Goal: Task Accomplishment & Management: Use online tool/utility

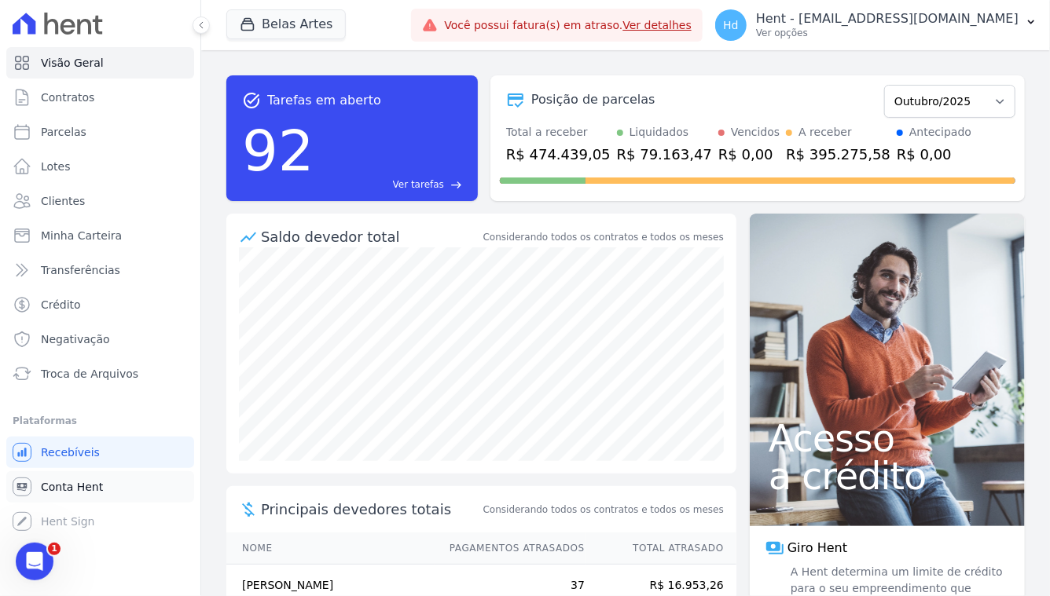
click at [101, 480] on link "Conta Hent" at bounding box center [100, 487] width 188 height 31
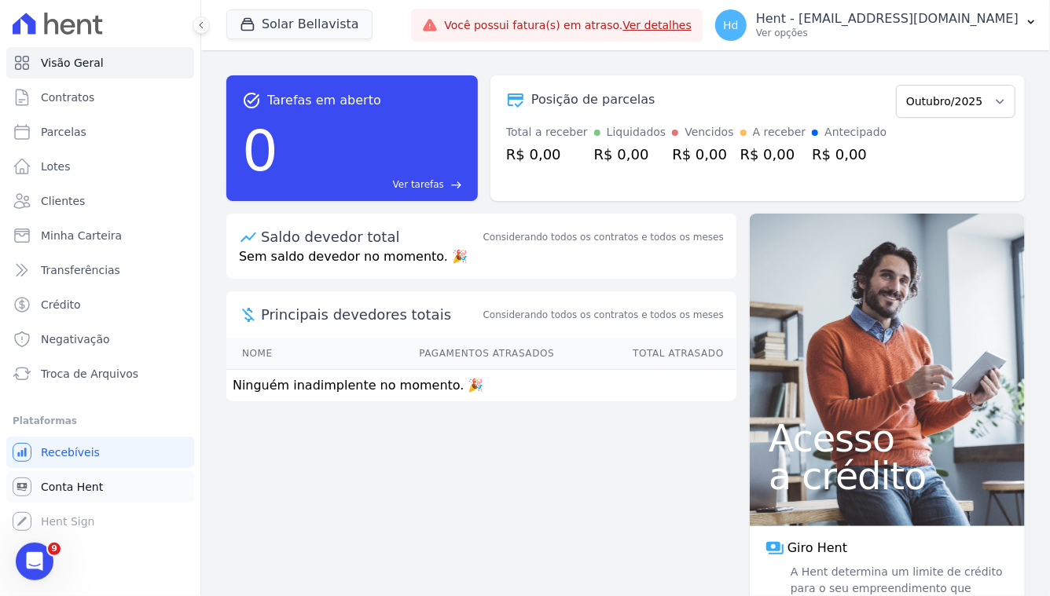
click at [108, 484] on link "Conta Hent" at bounding box center [100, 487] width 188 height 31
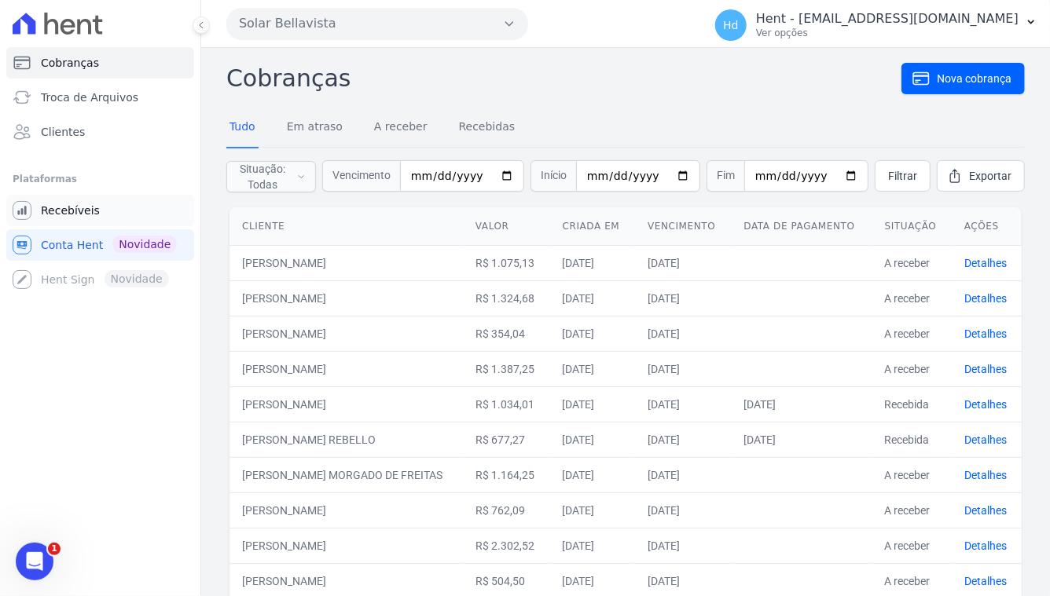
click at [92, 201] on link "Recebíveis" at bounding box center [100, 210] width 188 height 31
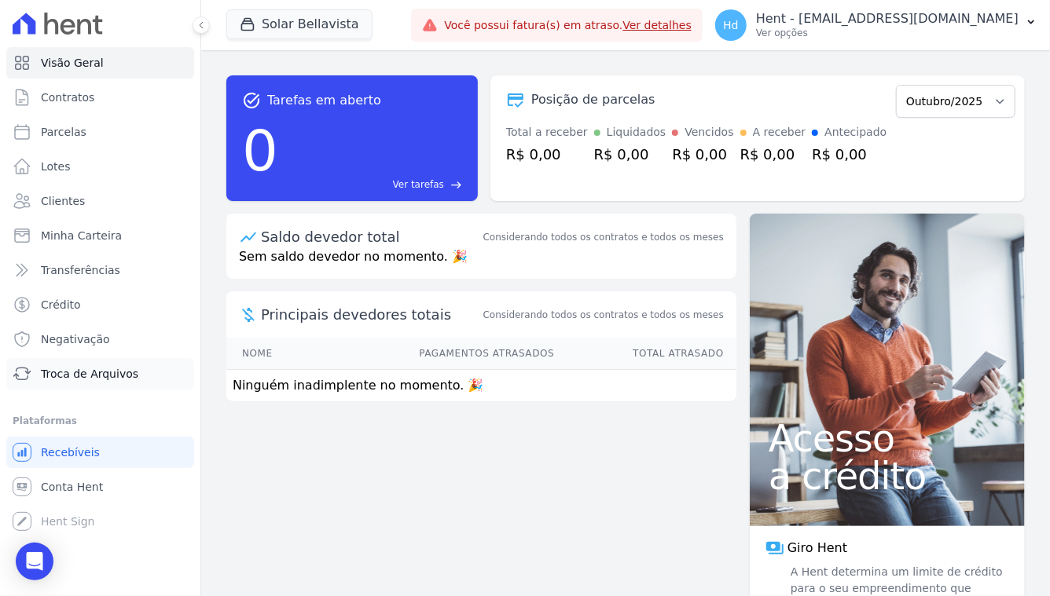
click at [100, 375] on span "Troca de Arquivos" at bounding box center [89, 374] width 97 height 16
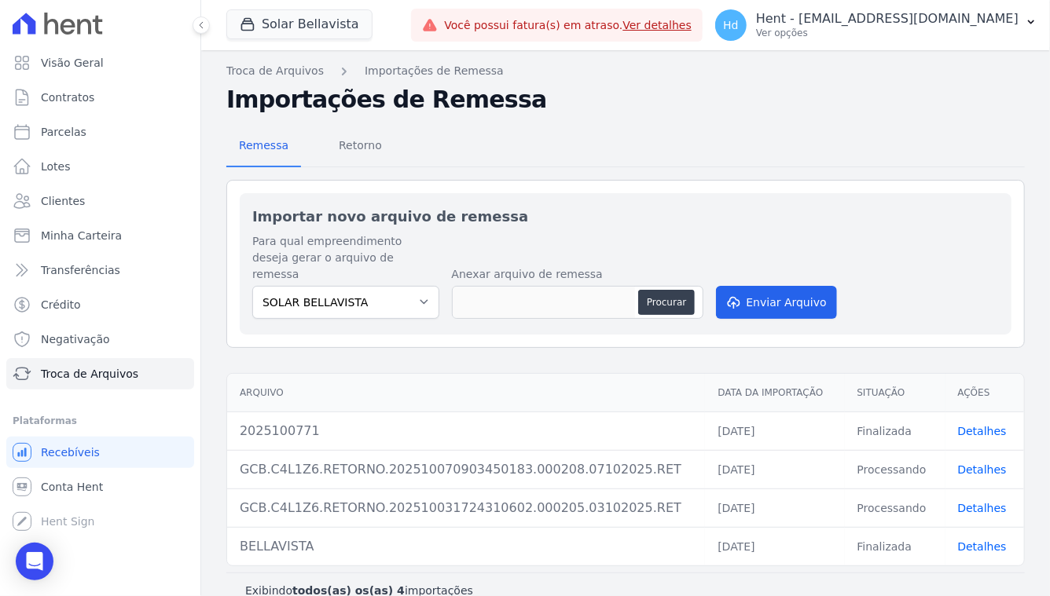
scroll to position [6, 0]
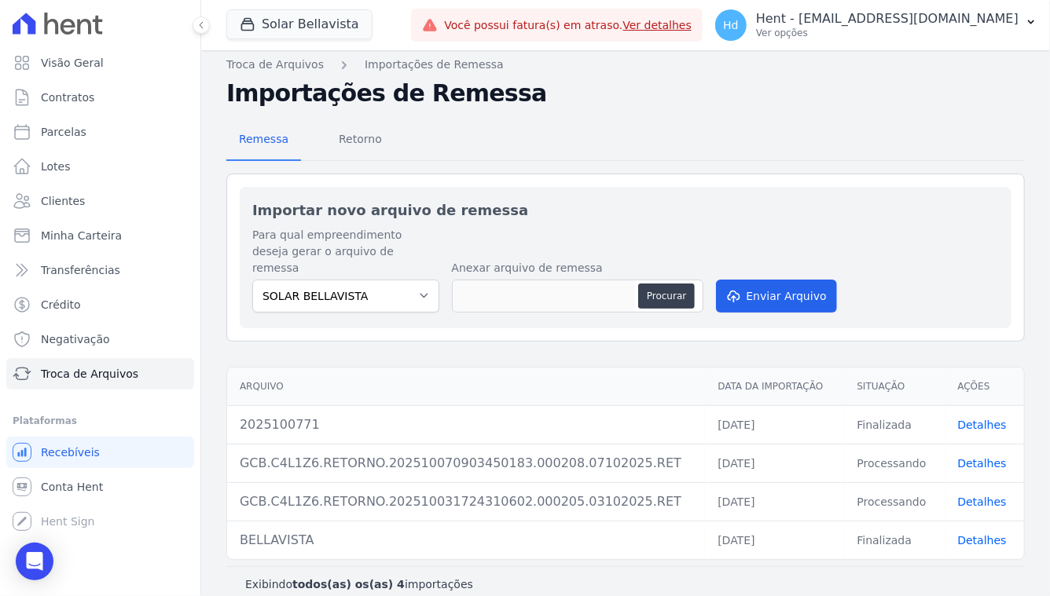
click at [978, 419] on link "Detalhes" at bounding box center [982, 425] width 49 height 13
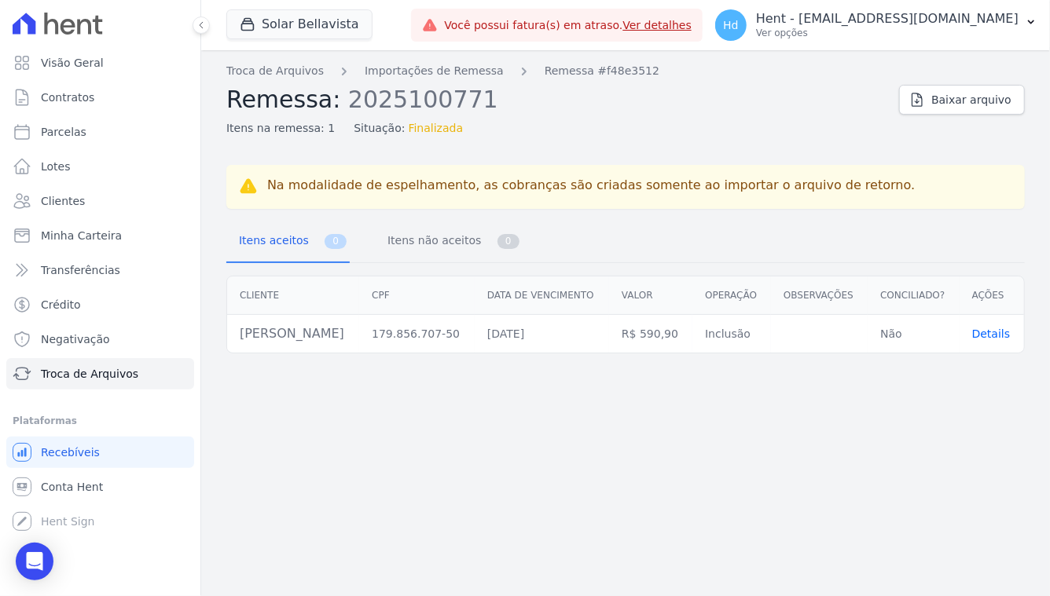
click at [948, 119] on div "Troca de Arquivos Importações de Remessa Remessa #f48e3512 Remessa: 2025100771 …" at bounding box center [625, 100] width 798 height 74
click at [952, 102] on span "Baixar arquivo" at bounding box center [971, 100] width 80 height 16
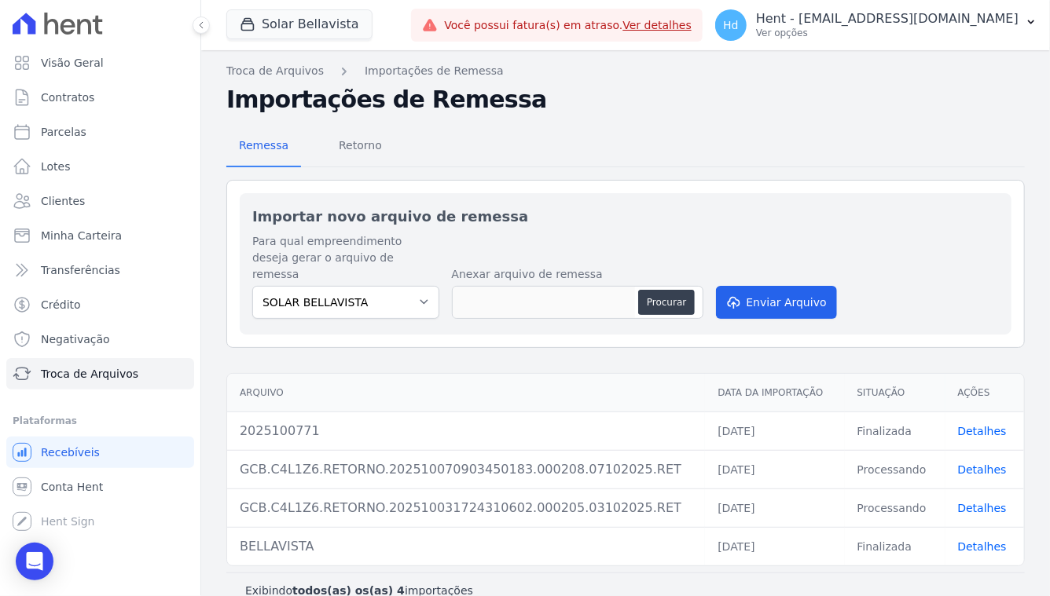
scroll to position [6, 0]
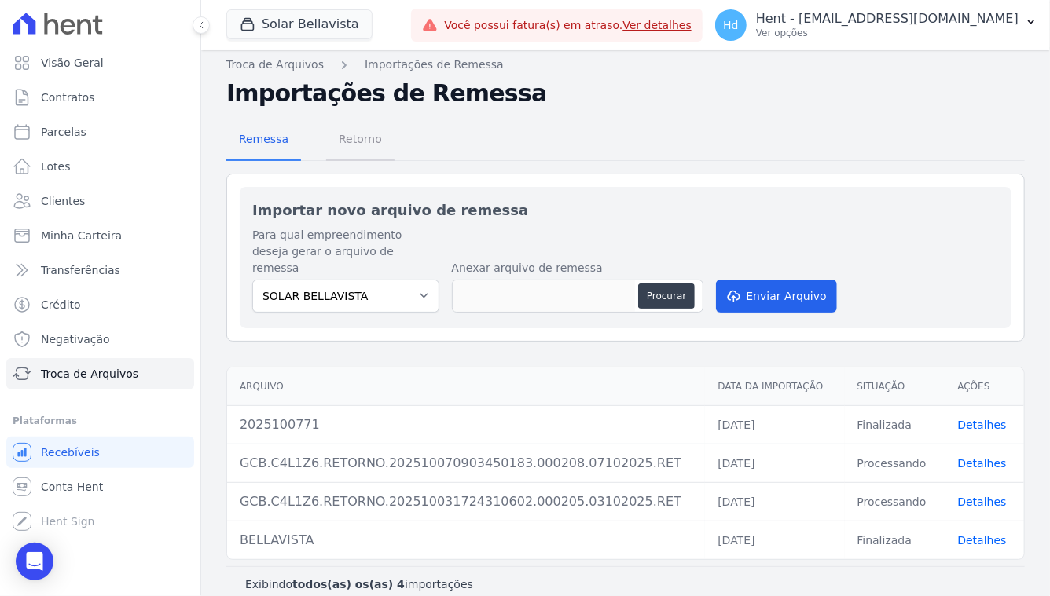
click at [352, 137] on span "Retorno" at bounding box center [360, 138] width 62 height 31
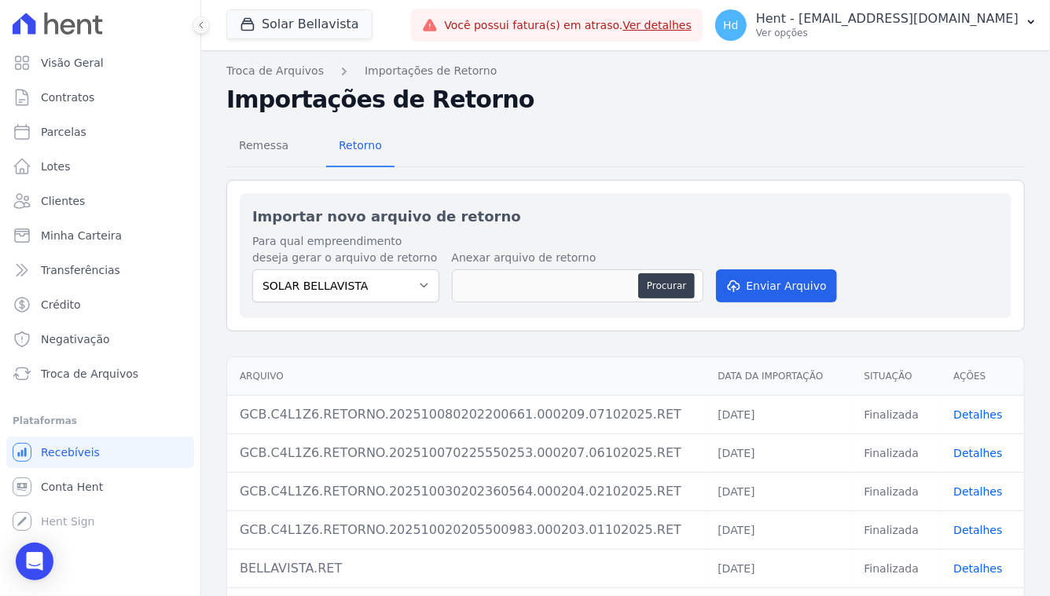
click at [974, 405] on td "Detalhes" at bounding box center [982, 414] width 83 height 39
click at [974, 409] on link "Detalhes" at bounding box center [977, 415] width 49 height 13
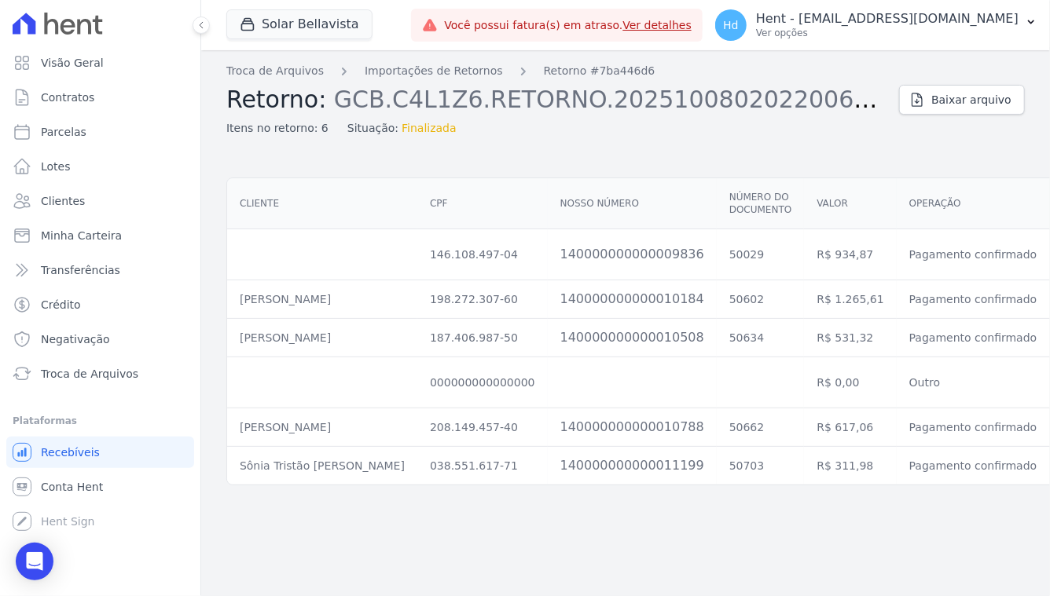
click at [629, 145] on div "Troca de Arquivos Importações de Retornos Retorno #7ba446d6 Retorno: GCB.C4L1Z6…" at bounding box center [625, 323] width 849 height 546
click at [440, 68] on link "Importações de Retornos" at bounding box center [434, 71] width 138 height 17
